Goal: Information Seeking & Learning: Learn about a topic

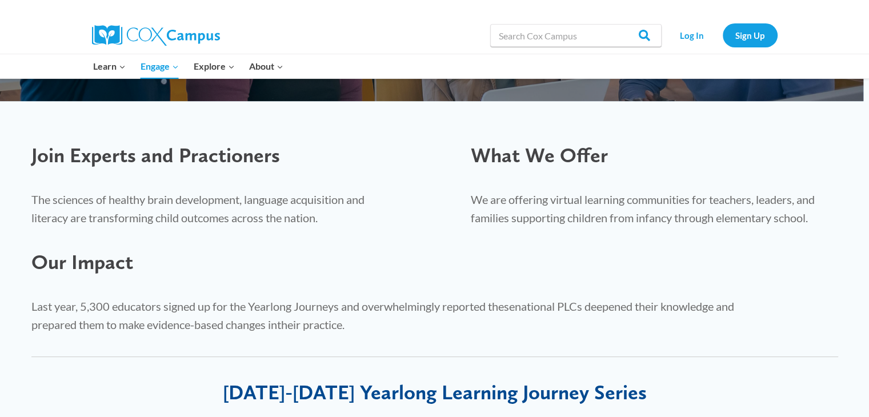
scroll to position [343, 0]
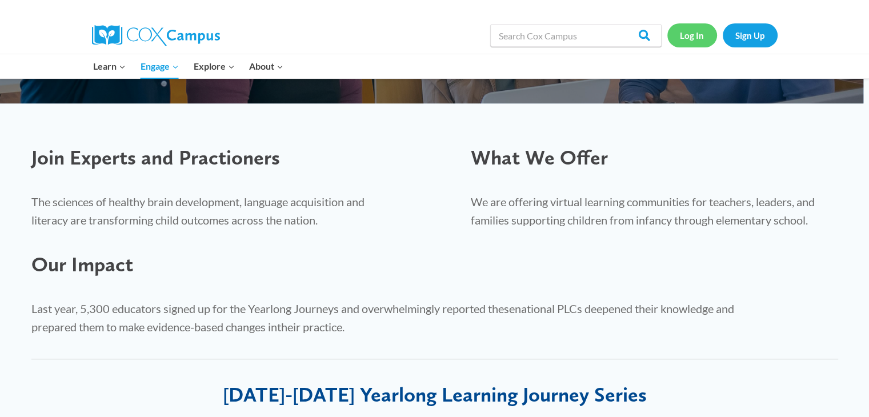
click at [680, 33] on link "Log In" at bounding box center [692, 34] width 50 height 23
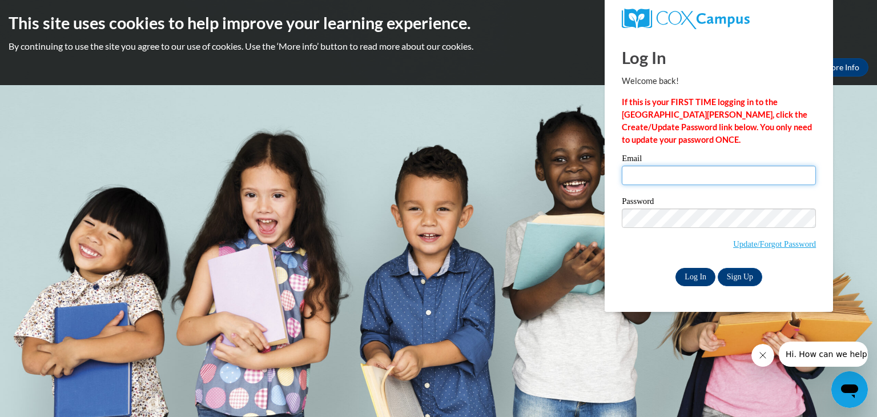
type input "jcliett@students.asurams.edu"
click at [693, 276] on input "Log In" at bounding box center [696, 277] width 40 height 18
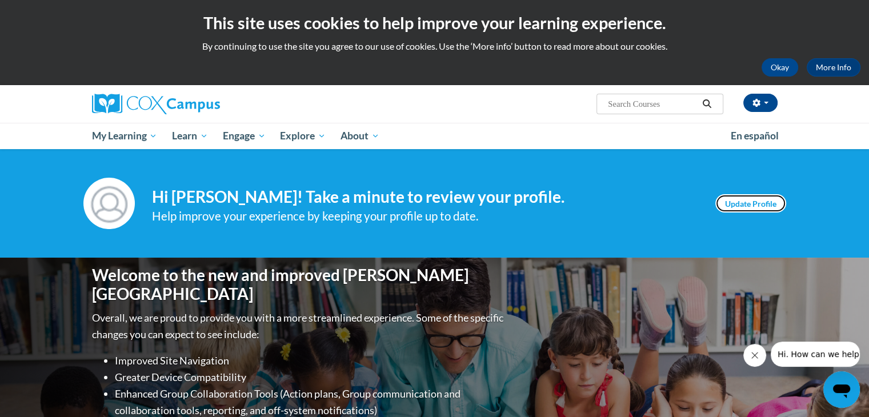
click at [734, 202] on link "Update Profile" at bounding box center [750, 203] width 71 height 18
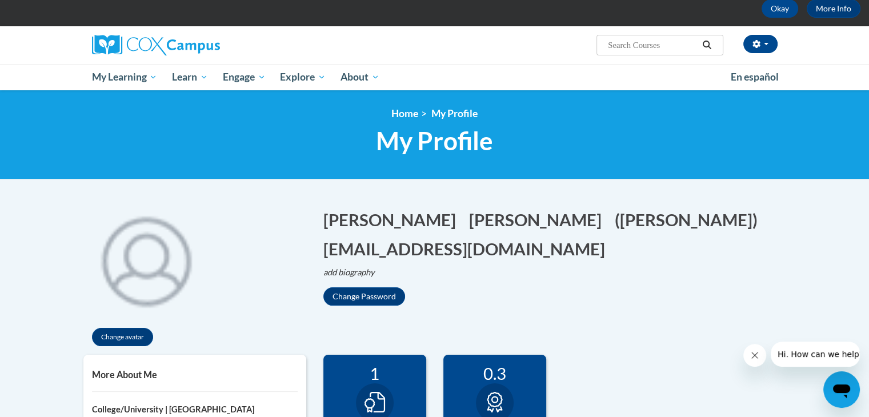
scroll to position [286, 0]
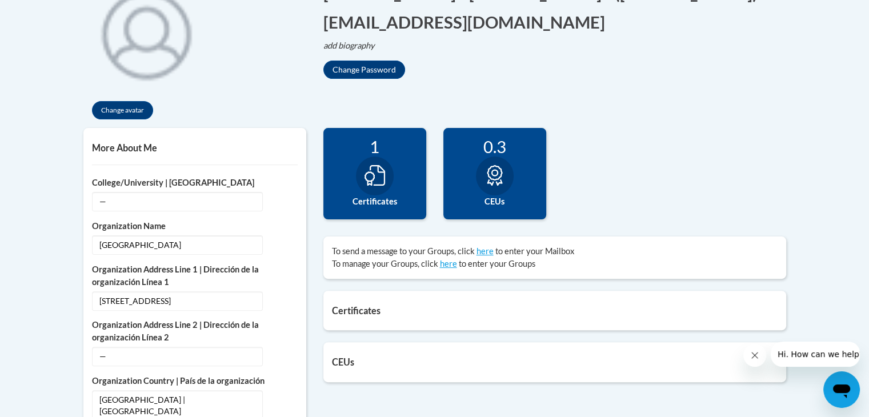
click at [373, 183] on icon at bounding box center [374, 175] width 21 height 21
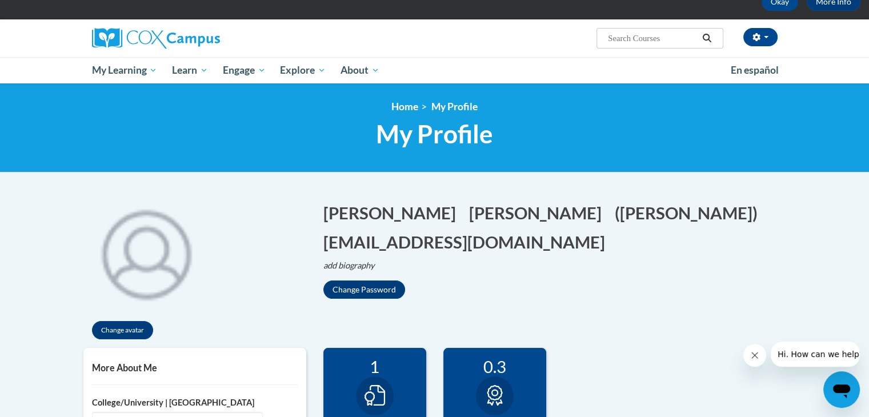
scroll to position [343, 0]
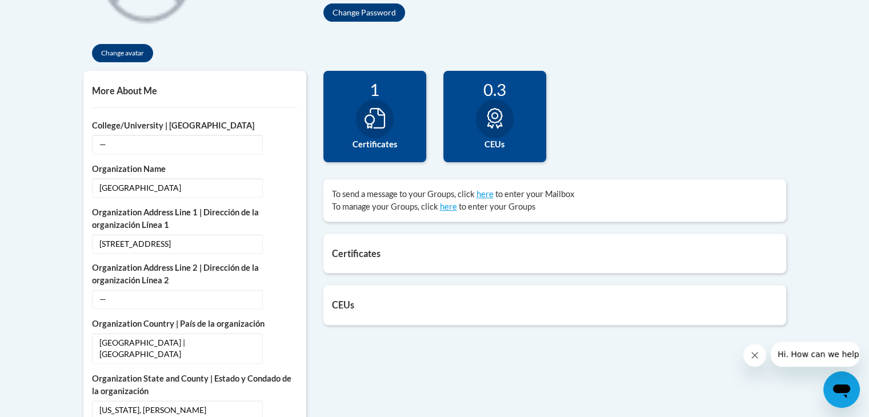
click at [388, 134] on div "1 Certificates" at bounding box center [374, 116] width 103 height 91
click at [361, 253] on h5 "Certificates" at bounding box center [554, 253] width 445 height 11
click at [375, 144] on label "Certificates" at bounding box center [375, 144] width 86 height 13
click at [384, 151] on div "1 Certificates" at bounding box center [374, 116] width 103 height 91
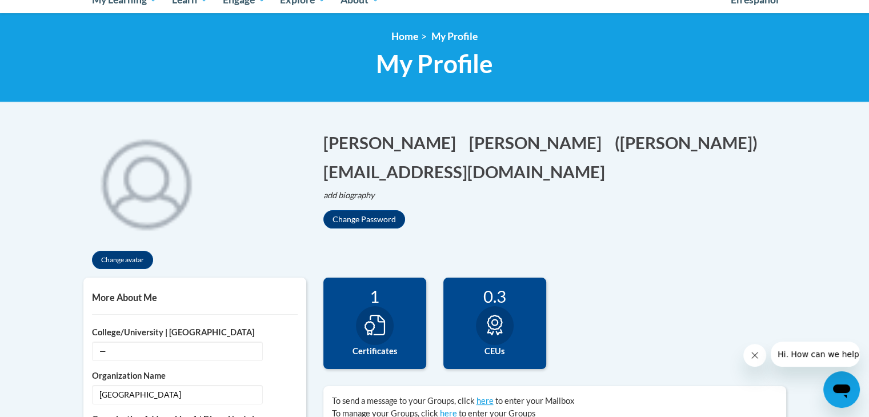
scroll to position [0, 0]
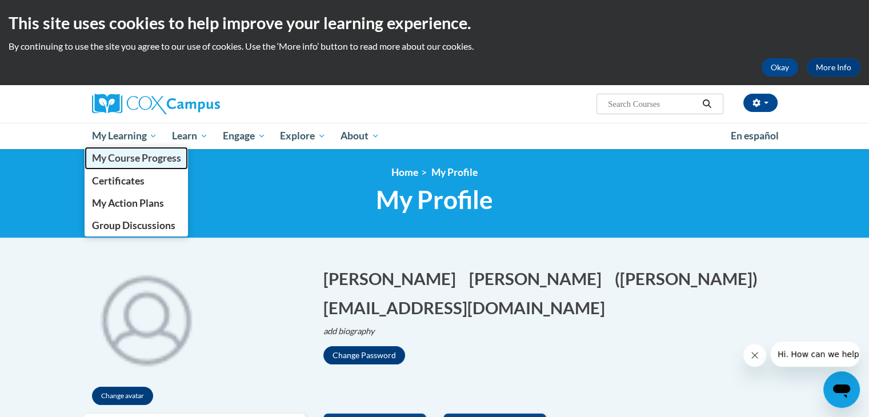
click at [124, 156] on span "My Course Progress" at bounding box center [135, 158] width 89 height 12
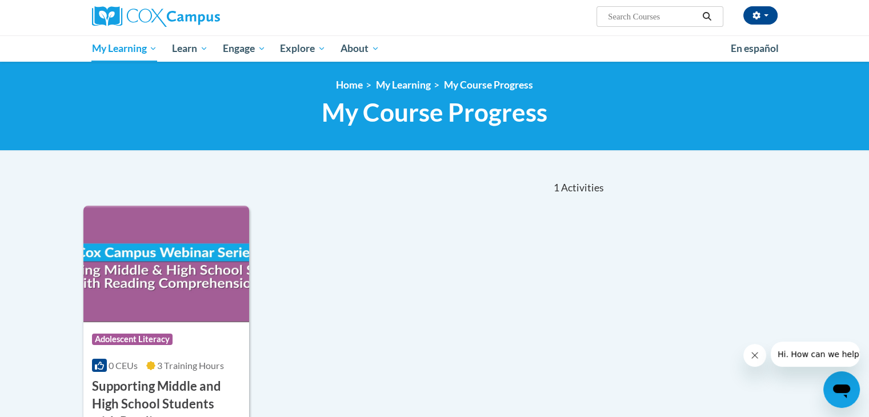
scroll to position [57, 0]
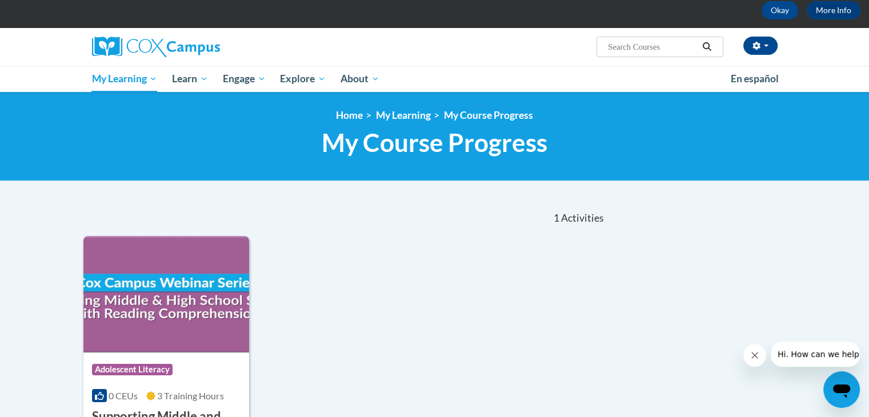
click at [612, 46] on input "Search..." at bounding box center [651, 47] width 91 height 14
paste input "Week 1 Topic: Science of Reading Overview & Oral Language is the Foundation for…"
type input "Week 1 Topic: Science of Reading Overview & Oral Language is the Foundation for…"
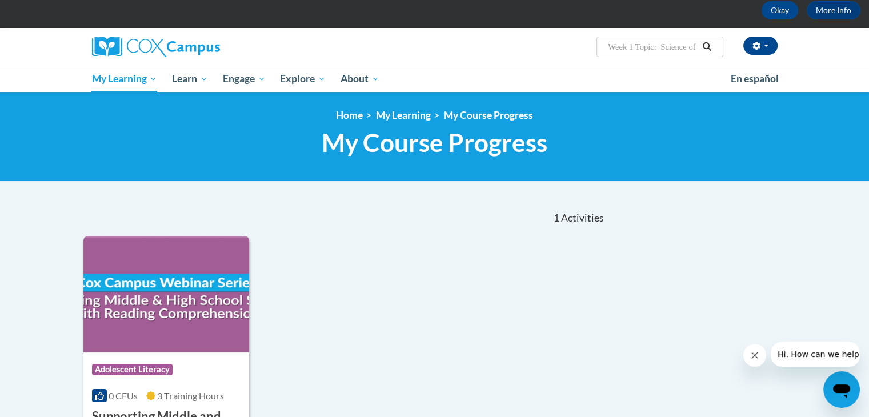
click at [705, 46] on icon "Search" at bounding box center [706, 46] width 10 height 9
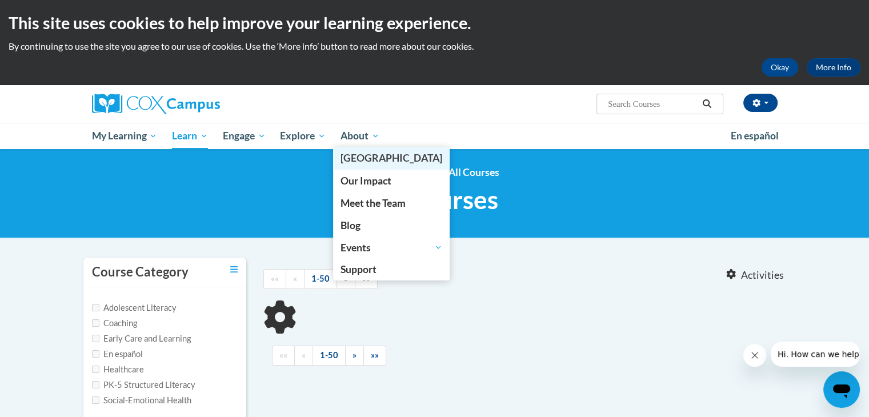
type input "Week 1 Topic: Science of Reading Overview"
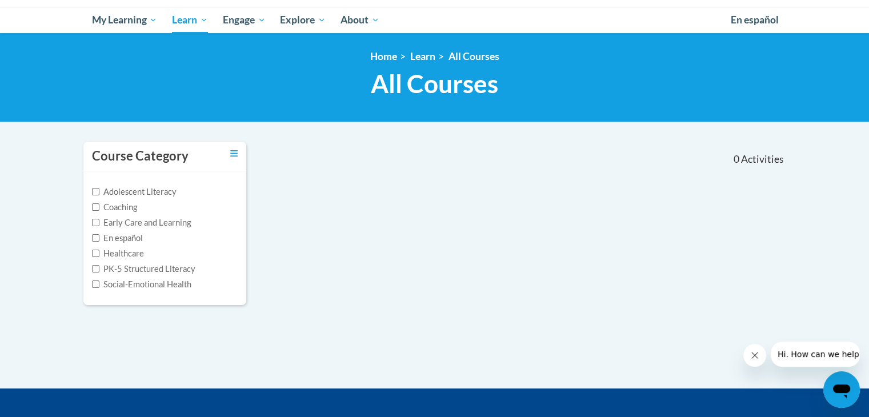
scroll to position [57, 0]
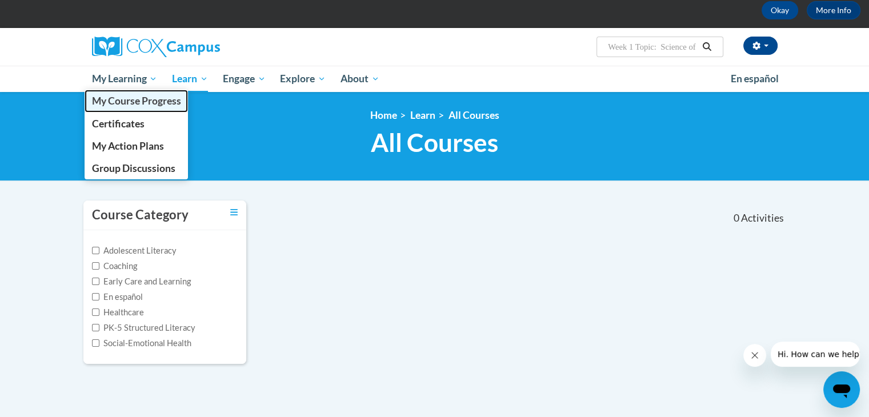
click at [109, 106] on span "My Course Progress" at bounding box center [135, 101] width 89 height 12
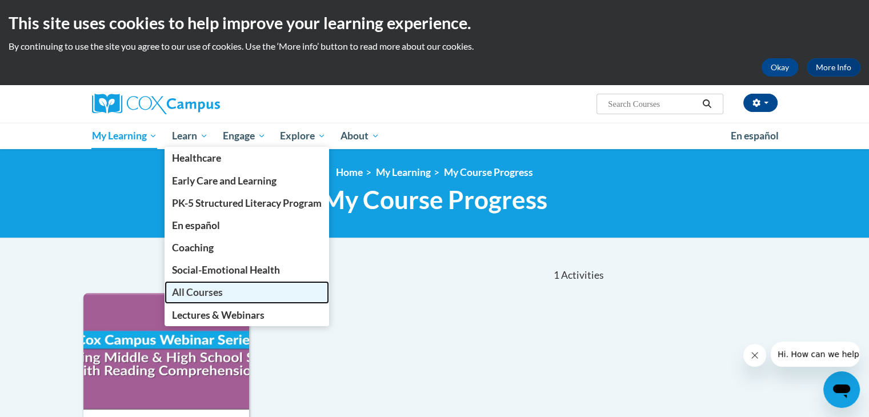
click at [204, 288] on span "All Courses" at bounding box center [197, 292] width 51 height 12
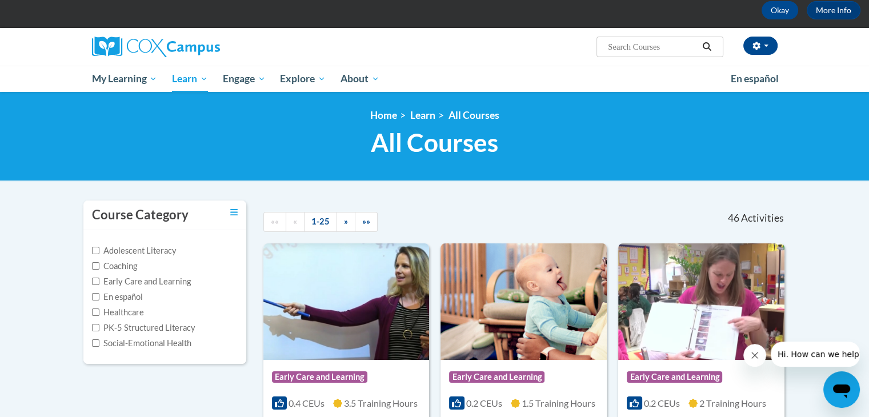
scroll to position [57, 0]
click at [615, 44] on input "Search..." at bounding box center [651, 47] width 91 height 14
paste input "Week 1 Topic: Science of Reading Overview & Oral Language is the Foundation for…"
type input "Week 1 Topic: Science of Reading Overview & Oral Language is the Foundation for…"
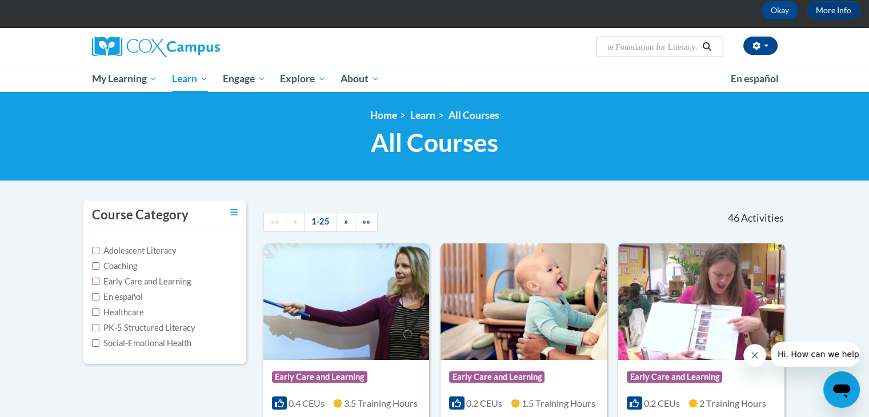
click at [708, 46] on icon "Search" at bounding box center [706, 46] width 9 height 9
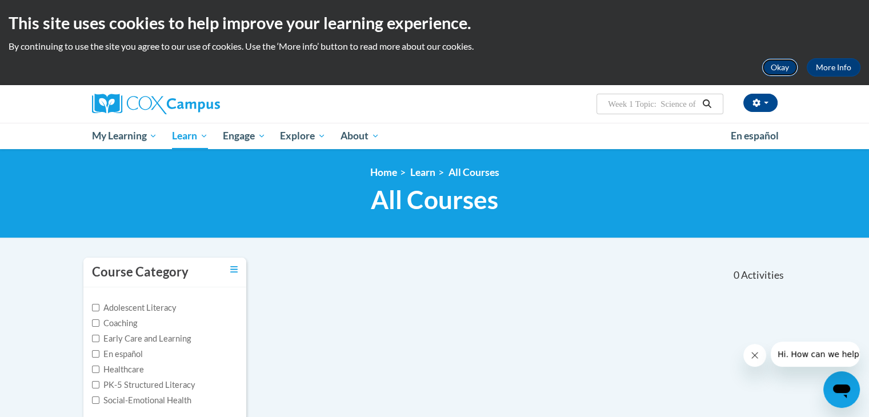
click at [777, 67] on button "Okay" at bounding box center [779, 67] width 37 height 18
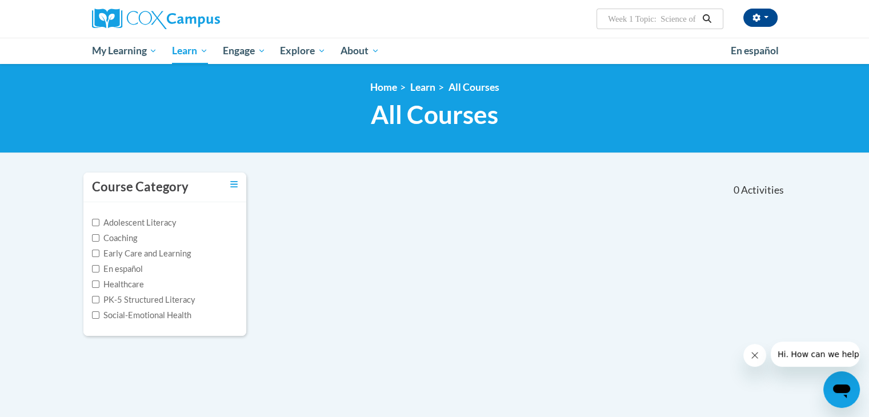
drag, startPoint x: 665, startPoint y: 20, endPoint x: 591, endPoint y: 30, distance: 74.4
click at [591, 30] on div "Jennifer Cliett (America/New_York UTC-04:00) My Profile Inbox My Transcripts Lo…" at bounding box center [435, 19] width 720 height 38
type input "science of Reading Overview"
click at [701, 17] on button "Search" at bounding box center [706, 19] width 17 height 14
type input "science of Reading Overview"
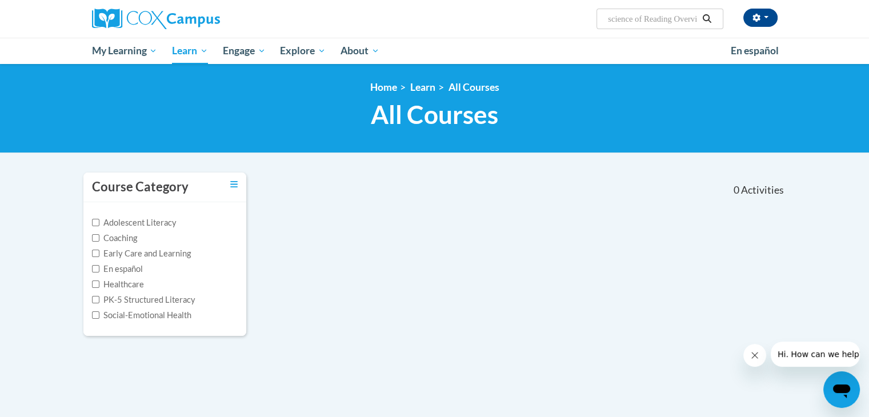
click at [653, 24] on input "science of Reading Overview" at bounding box center [651, 19] width 91 height 14
click at [704, 19] on icon "Search" at bounding box center [706, 18] width 10 height 9
type input "science of Reading Overview"
click at [135, 302] on label "PK-5 Structured Literacy" at bounding box center [143, 300] width 103 height 13
click at [99, 302] on input "PK-5 Structured Literacy" at bounding box center [95, 299] width 7 height 7
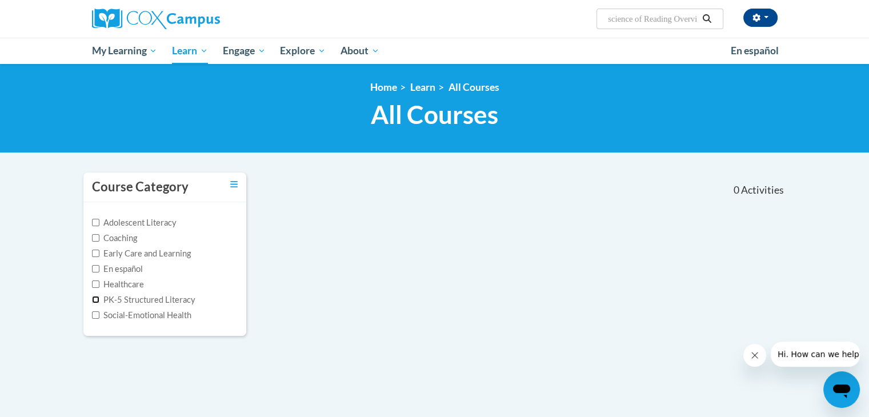
checkbox input "true"
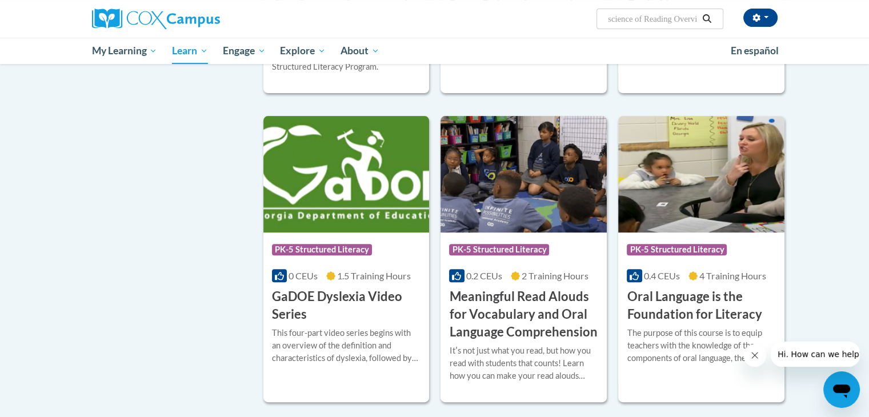
scroll to position [400, 0]
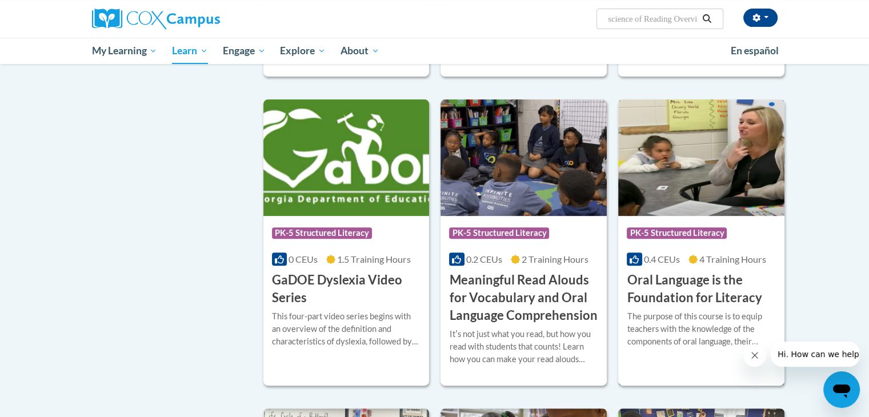
click at [652, 290] on h3 "Oral Language is the Foundation for Literacy" at bounding box center [700, 288] width 149 height 35
